Goal: Navigation & Orientation: Find specific page/section

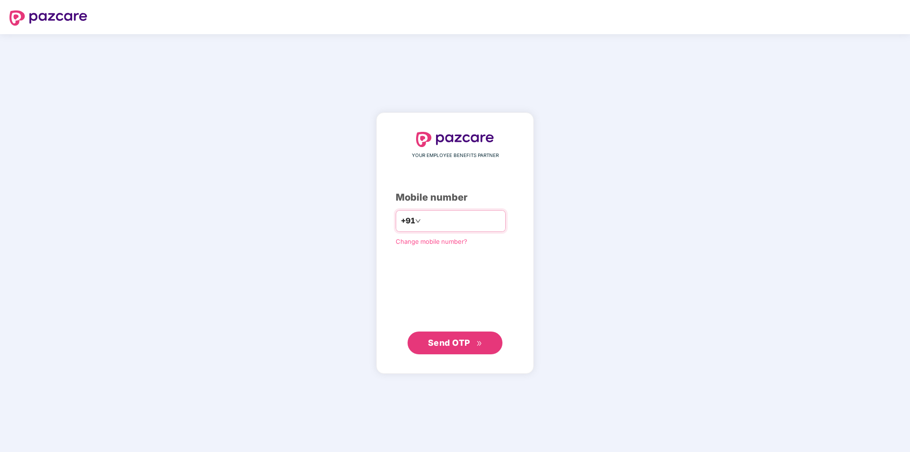
type input "**********"
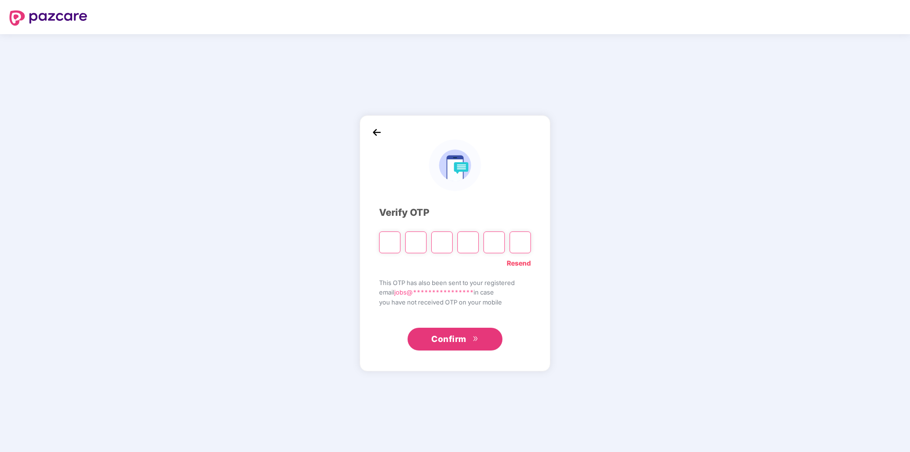
type input "*"
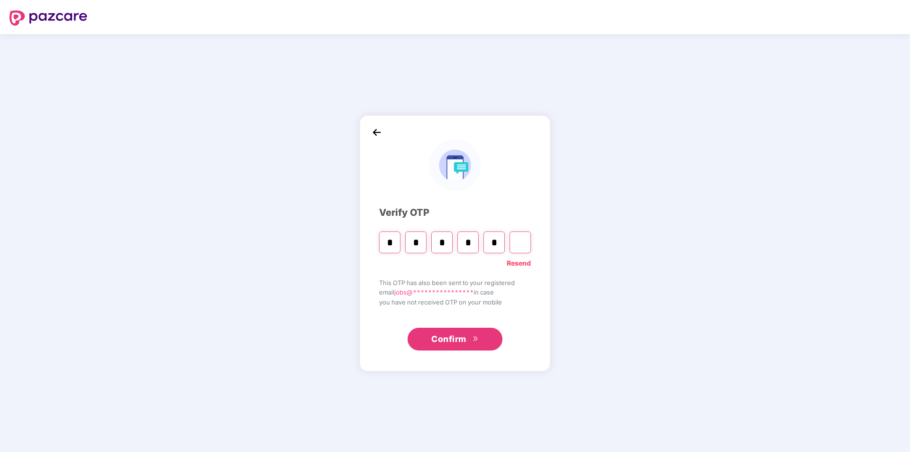
type input "*"
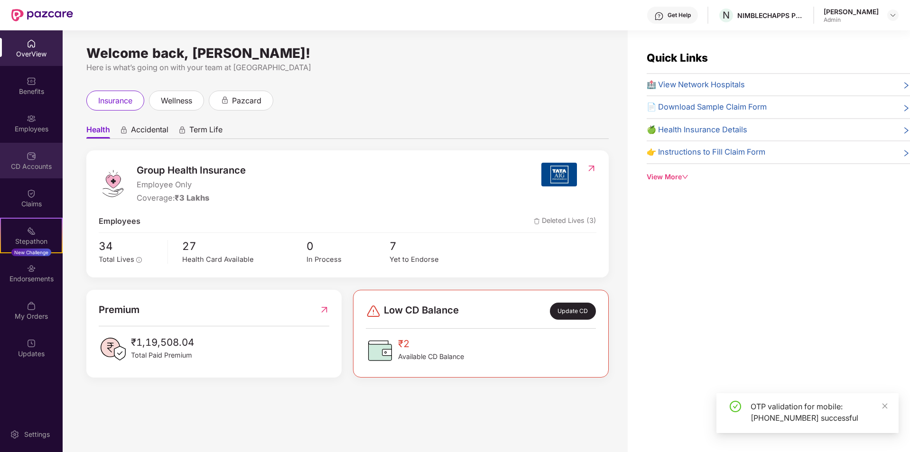
click at [41, 158] on div "CD Accounts" at bounding box center [31, 161] width 63 height 36
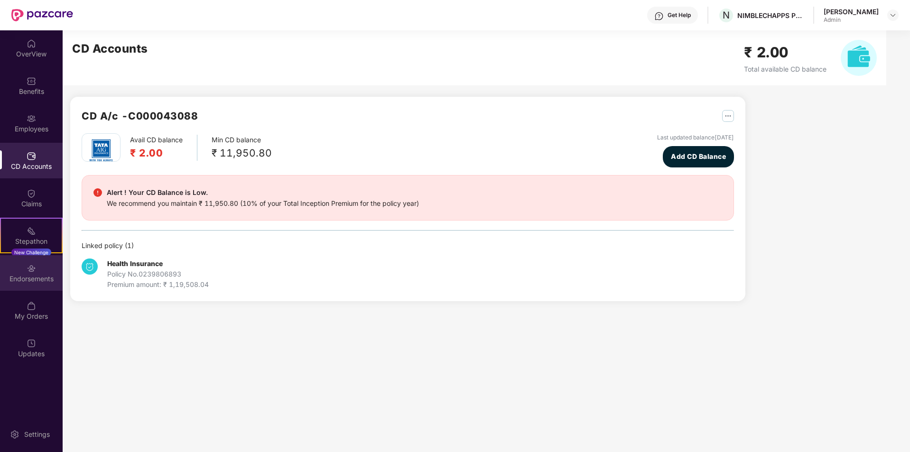
click at [36, 286] on div "Endorsements" at bounding box center [31, 273] width 63 height 36
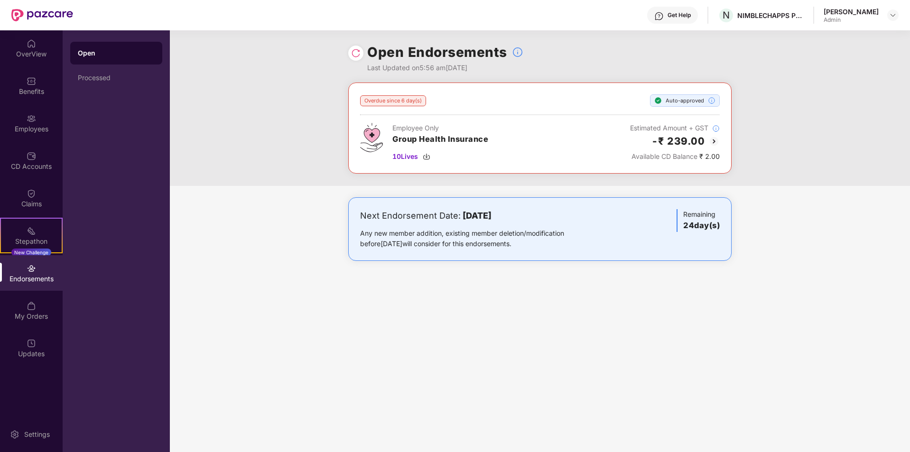
click at [717, 143] on img at bounding box center [714, 141] width 11 height 11
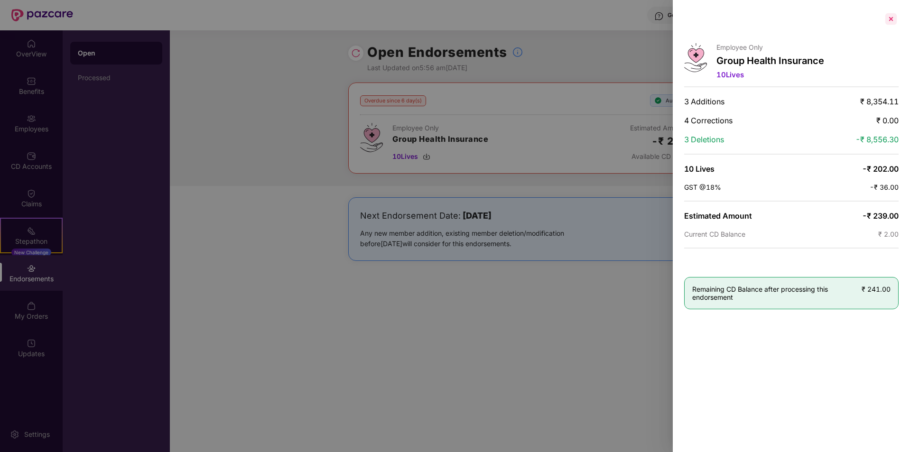
click at [893, 18] on div at bounding box center [891, 18] width 15 height 15
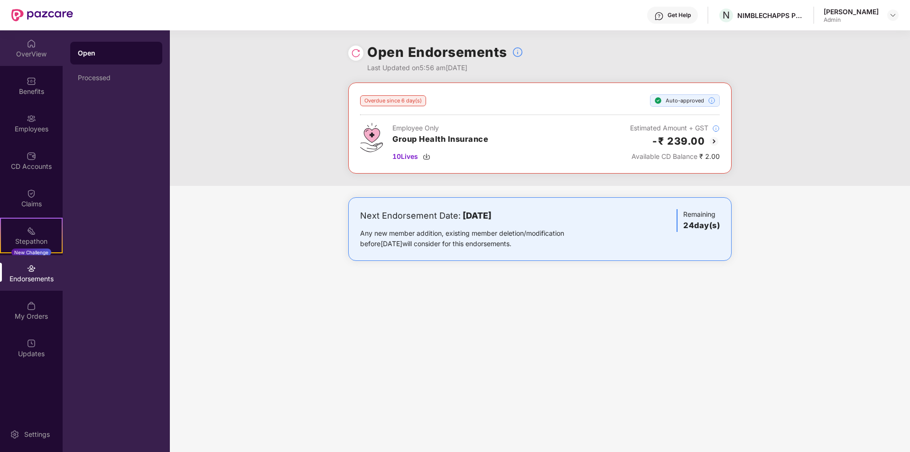
click at [38, 61] on div "OverView" at bounding box center [31, 48] width 63 height 36
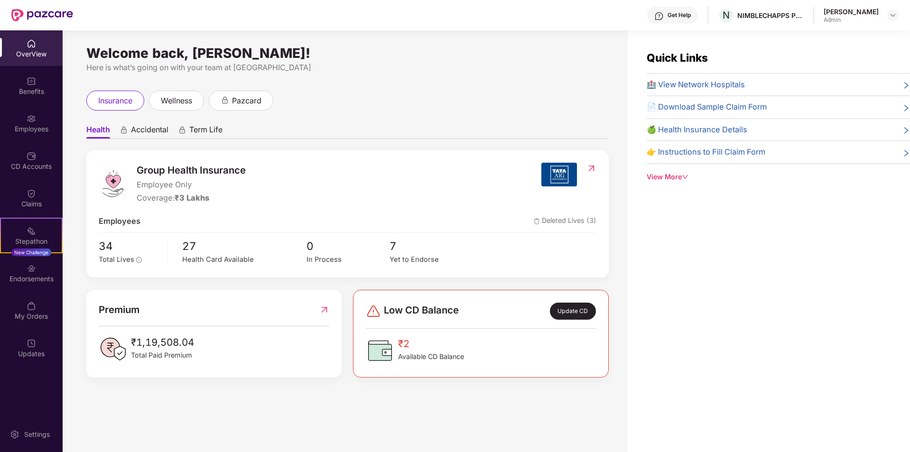
scroll to position [30, 0]
